Goal: Information Seeking & Learning: Learn about a topic

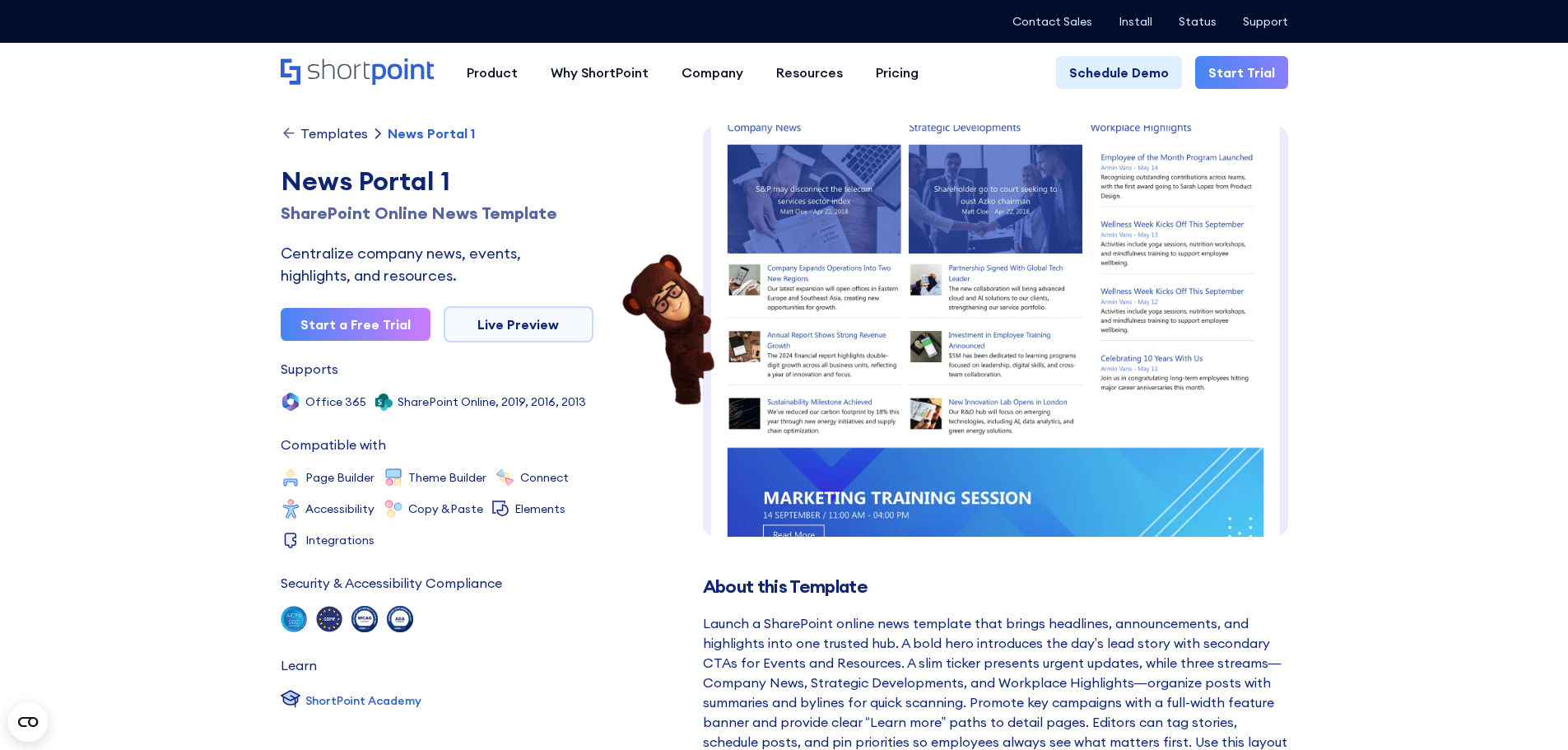
scroll to position [423, 0]
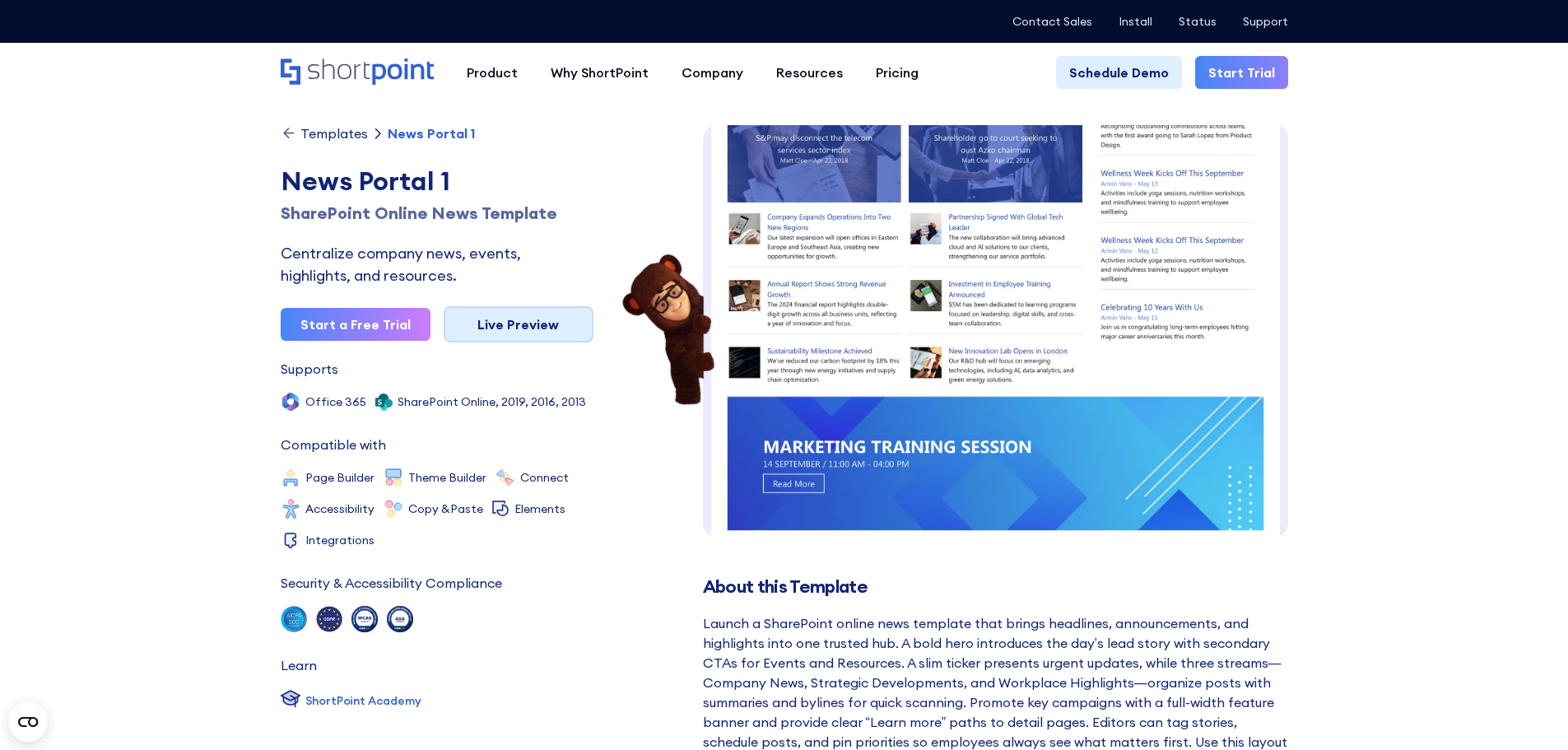
click at [532, 322] on link "Live Preview" at bounding box center [518, 324] width 150 height 36
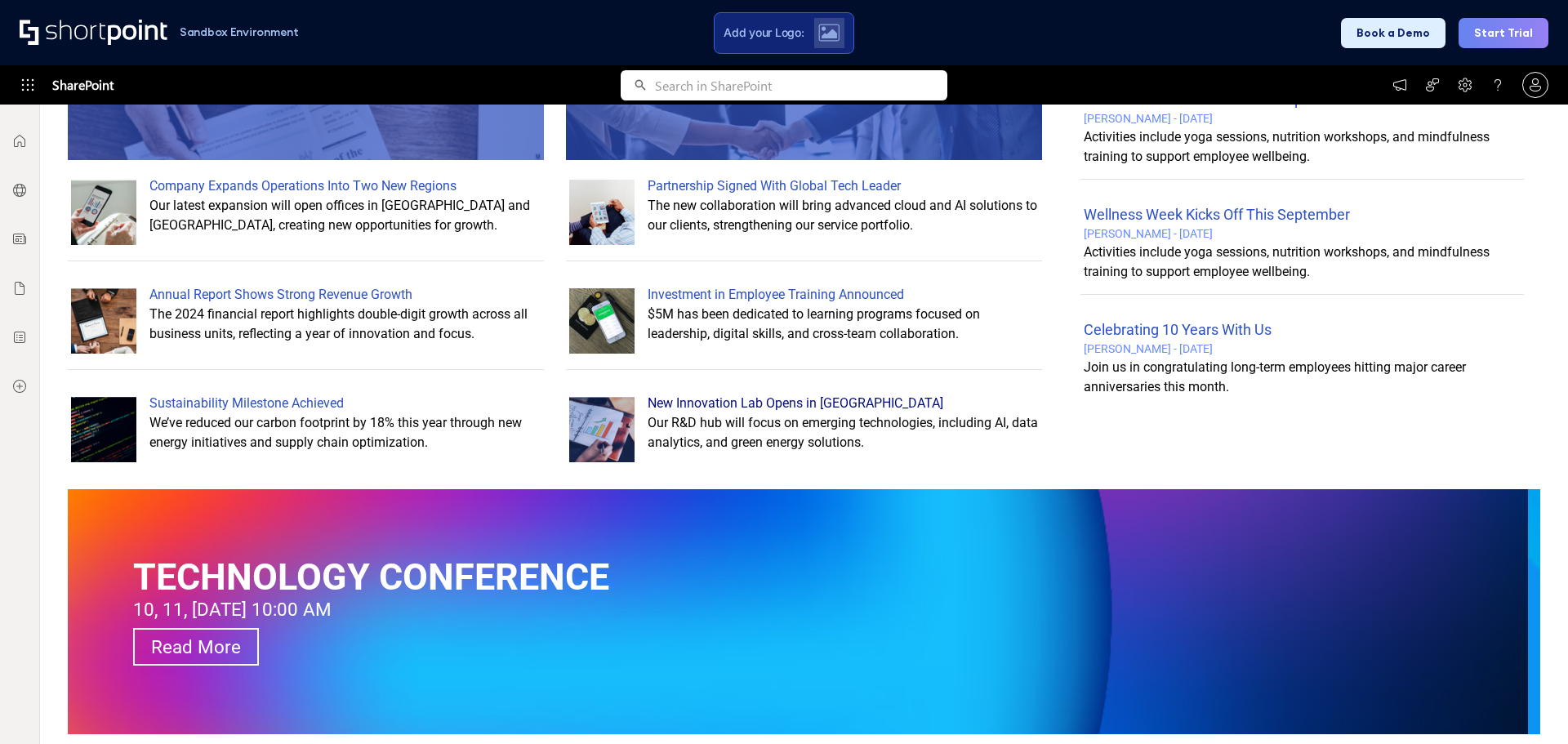
scroll to position [912, 0]
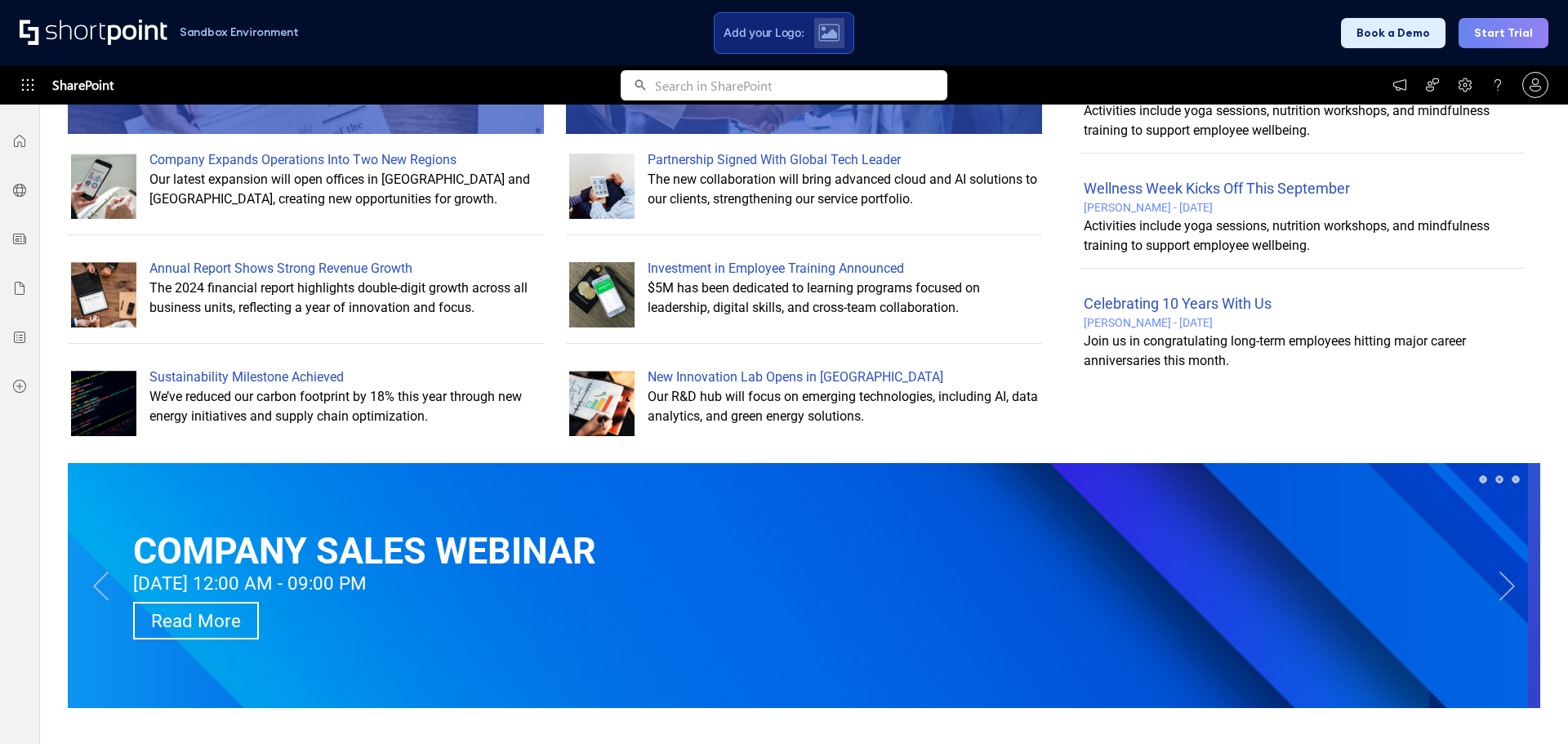
click at [1500, 584] on button "Next" at bounding box center [1508, 585] width 33 height 33
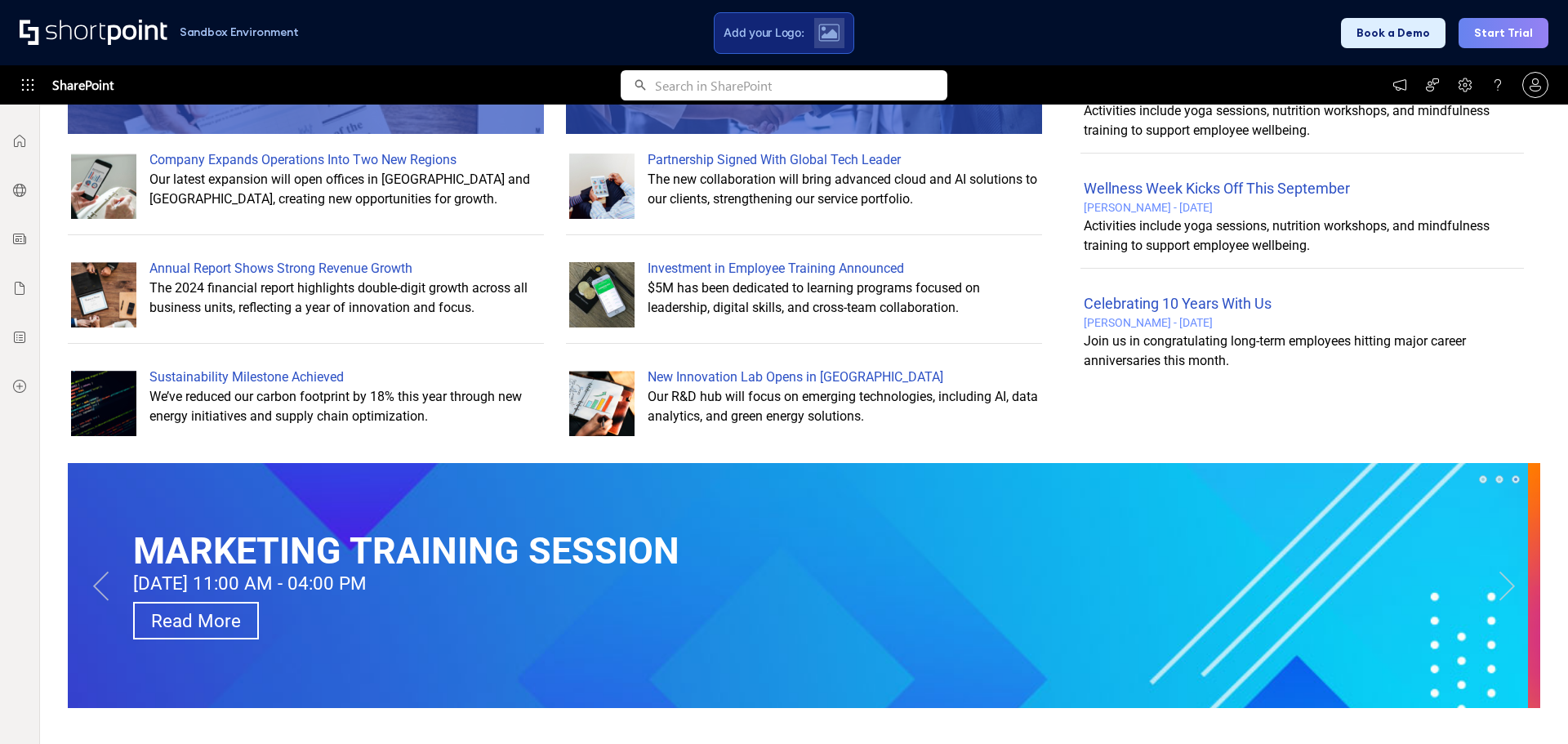
click at [1500, 584] on button "Next" at bounding box center [1508, 585] width 33 height 33
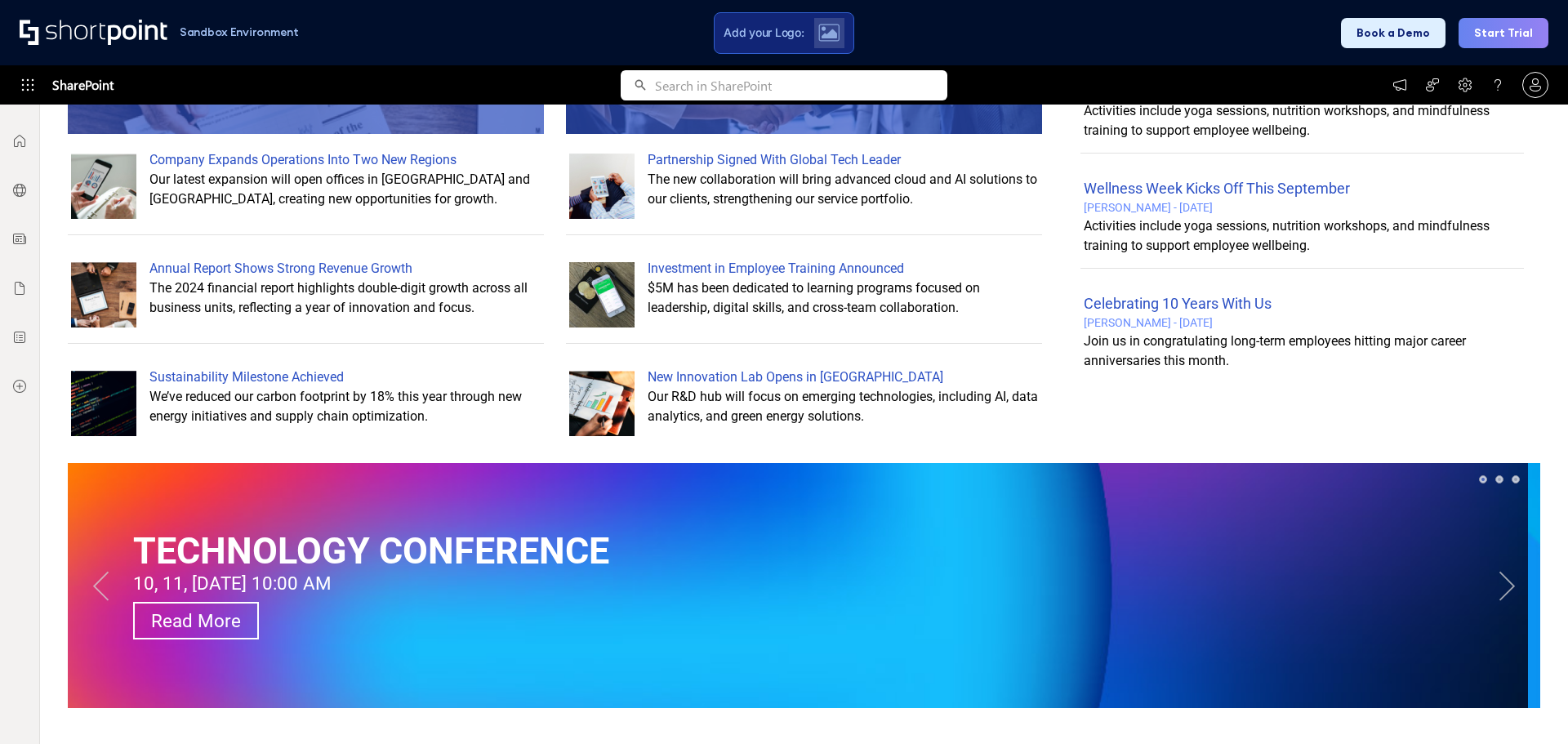
click at [1500, 584] on button "Next" at bounding box center [1508, 585] width 33 height 33
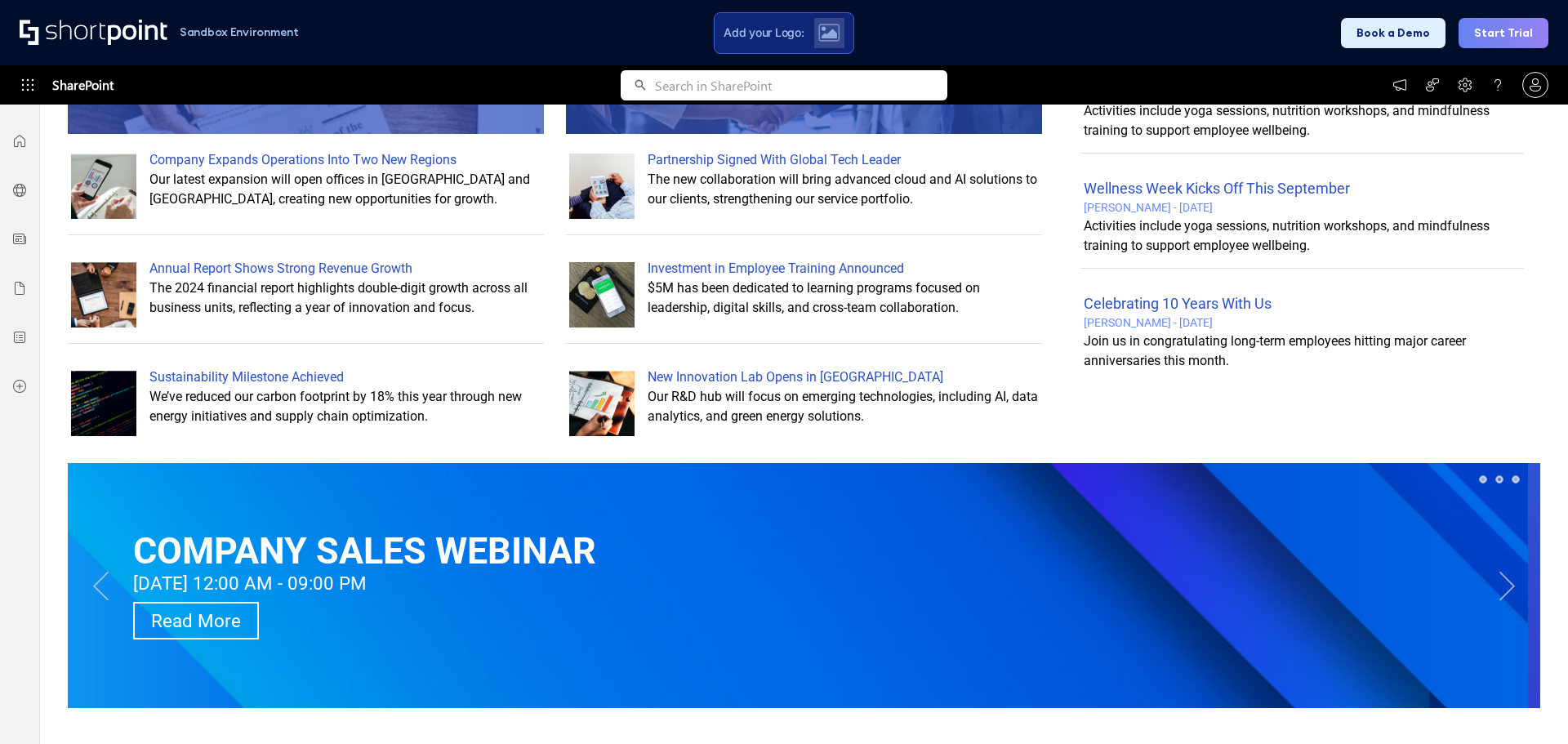
click at [1500, 584] on button "Next" at bounding box center [1508, 585] width 33 height 33
